Goal: Find specific page/section: Find specific page/section

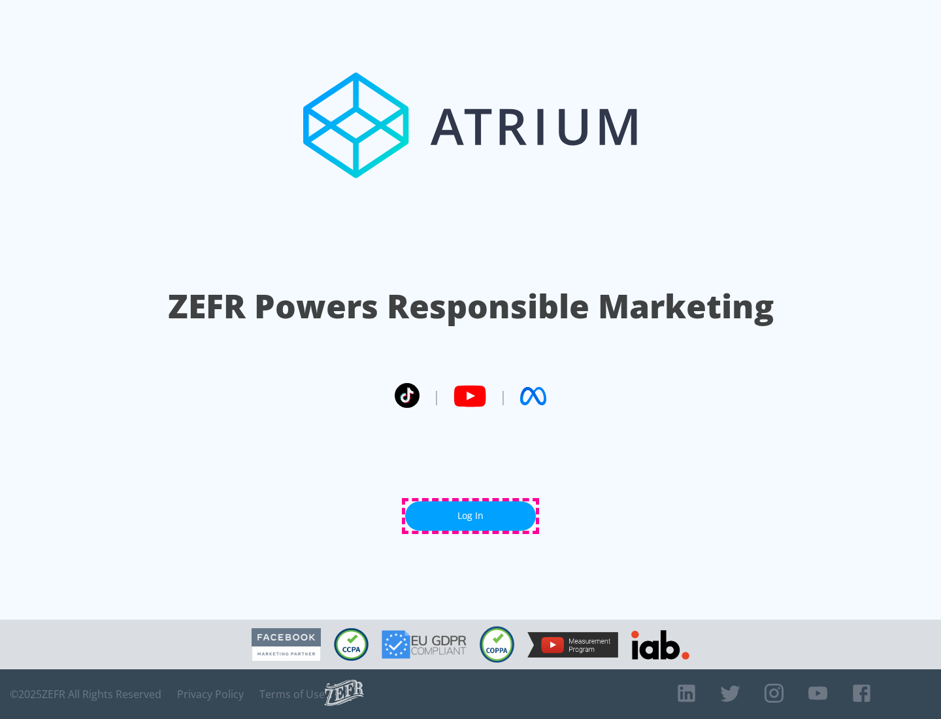
click at [470, 516] on link "Log In" at bounding box center [470, 515] width 131 height 29
